Goal: Transaction & Acquisition: Download file/media

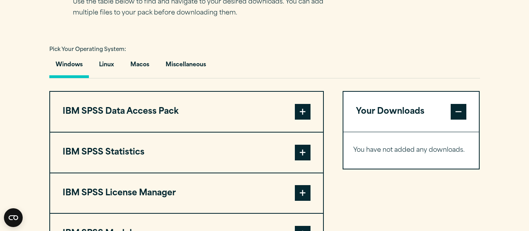
scroll to position [544, 0]
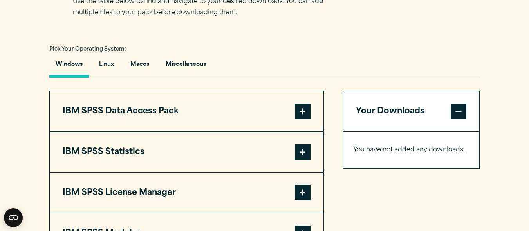
click at [300, 152] on span at bounding box center [303, 152] width 16 height 16
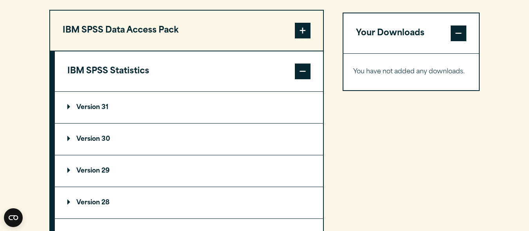
scroll to position [625, 0]
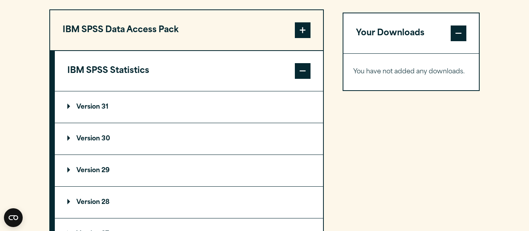
click at [76, 137] on p "Version 30" at bounding box center [88, 139] width 43 height 6
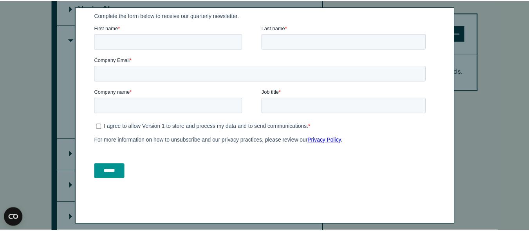
scroll to position [0, 0]
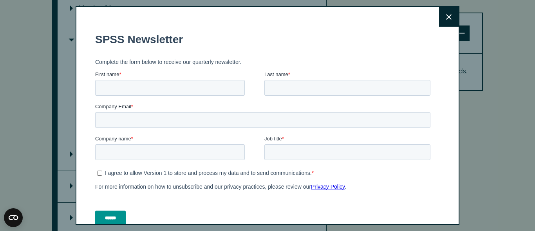
click at [439, 24] on button "Close" at bounding box center [449, 17] width 20 height 20
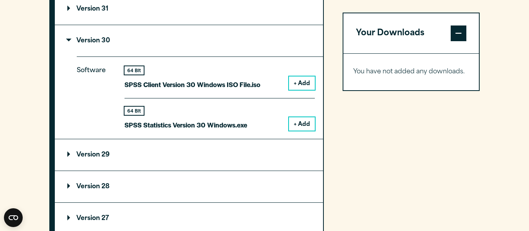
click at [295, 127] on button "+ Add" at bounding box center [302, 123] width 26 height 13
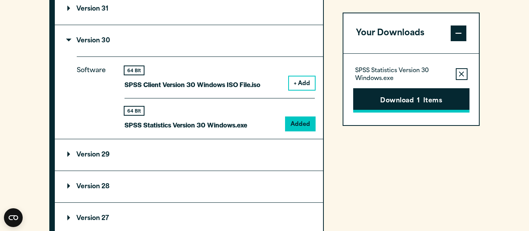
click at [399, 104] on button "Download 1 Items" at bounding box center [411, 100] width 116 height 24
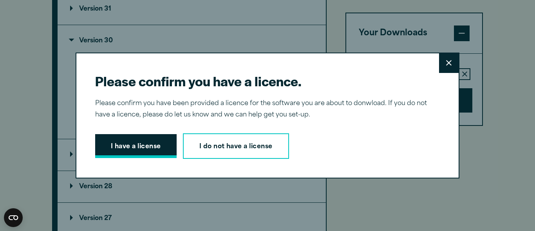
click at [135, 152] on button "I have a license" at bounding box center [135, 146] width 81 height 24
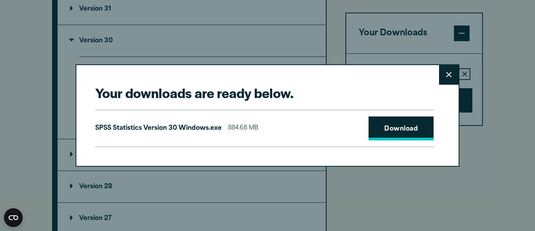
click at [369, 132] on link "Download" at bounding box center [401, 128] width 65 height 24
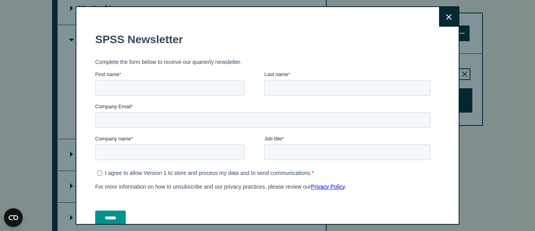
click at [446, 16] on icon at bounding box center [448, 17] width 5 height 6
